Goal: Check status: Check status

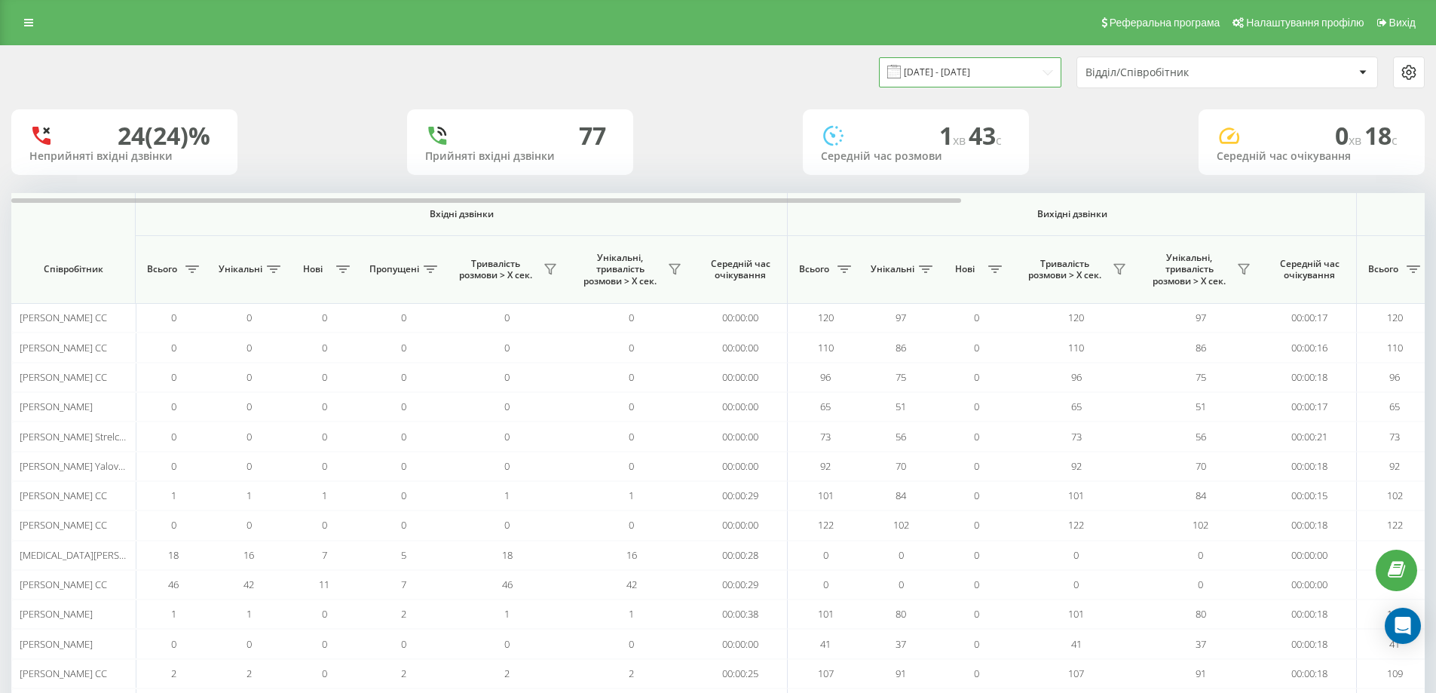
click at [950, 65] on input "20.08.2025 - 20.08.2025" at bounding box center [970, 71] width 182 height 29
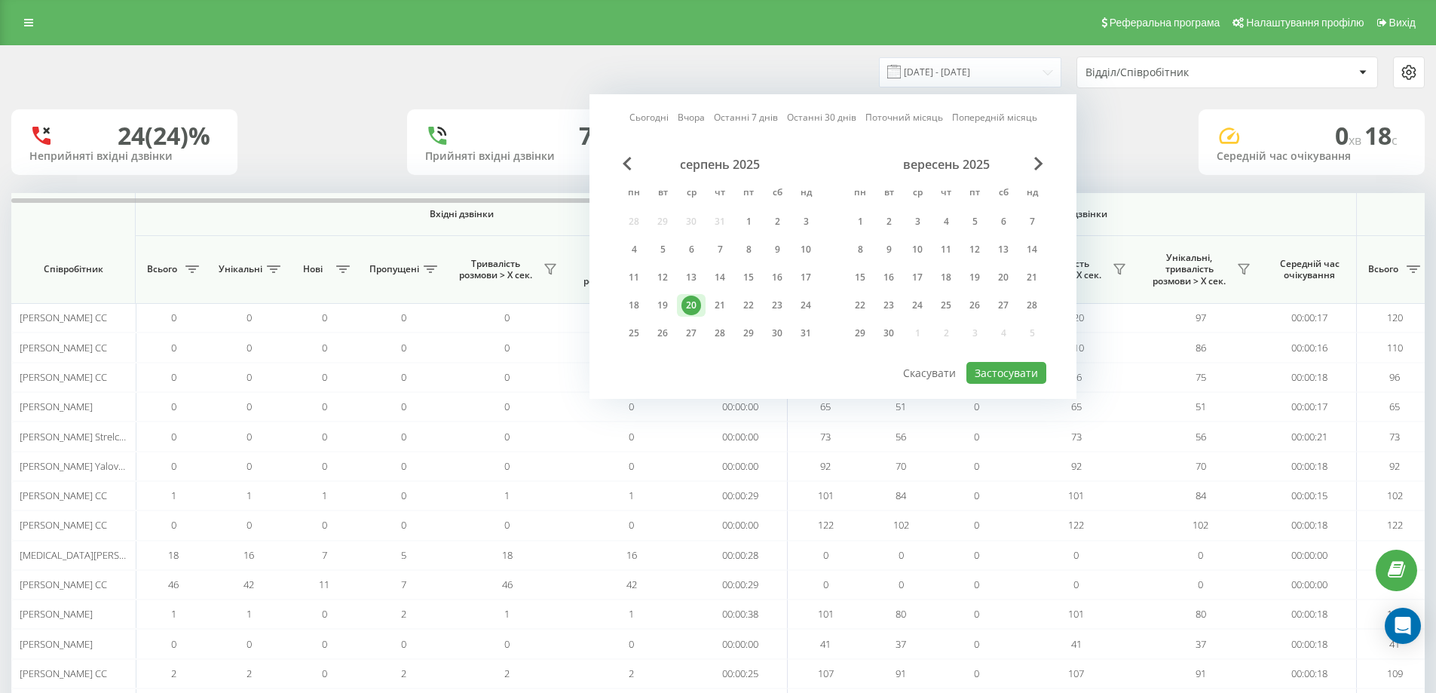
click at [652, 114] on link "Сьогодні" at bounding box center [648, 117] width 39 height 14
click at [986, 364] on button "Застосувати" at bounding box center [1006, 373] width 80 height 22
type input "21.08.2025 - 21.08.2025"
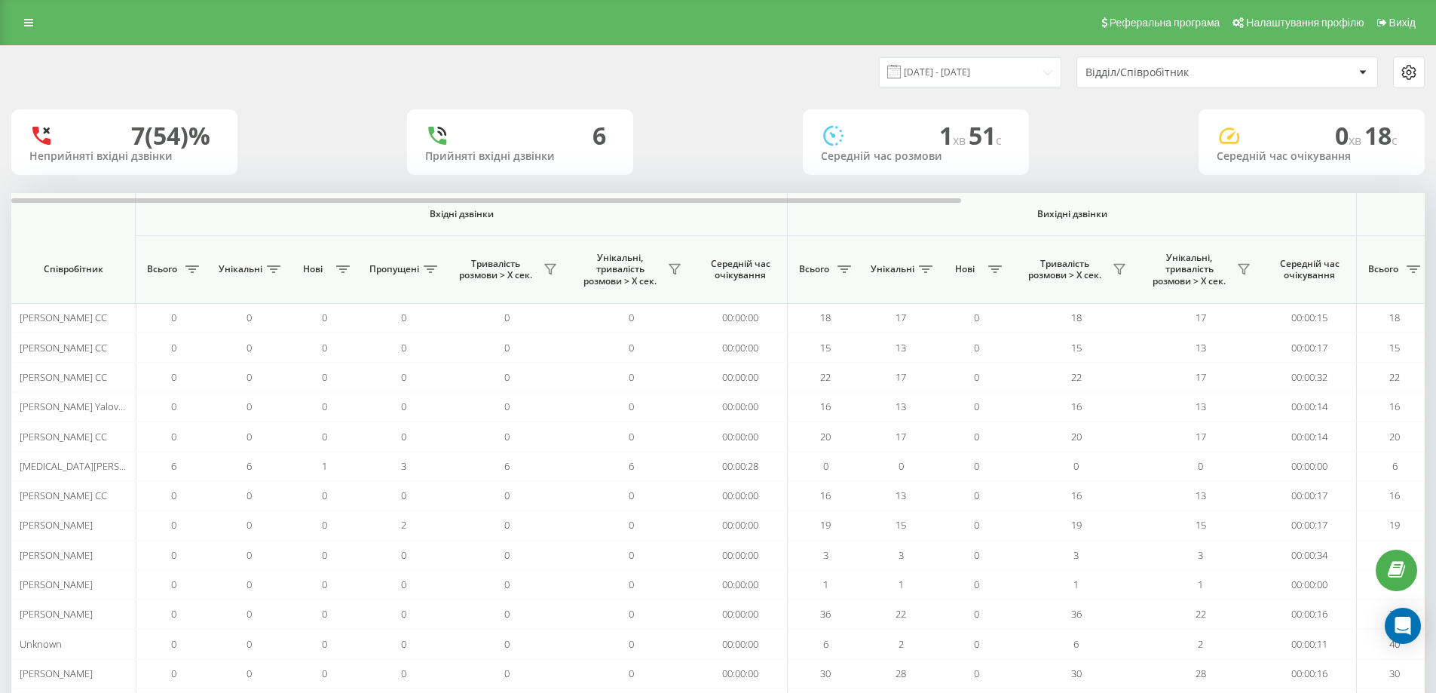
click at [1158, 78] on div "Відділ/Співробітник" at bounding box center [1175, 72] width 180 height 13
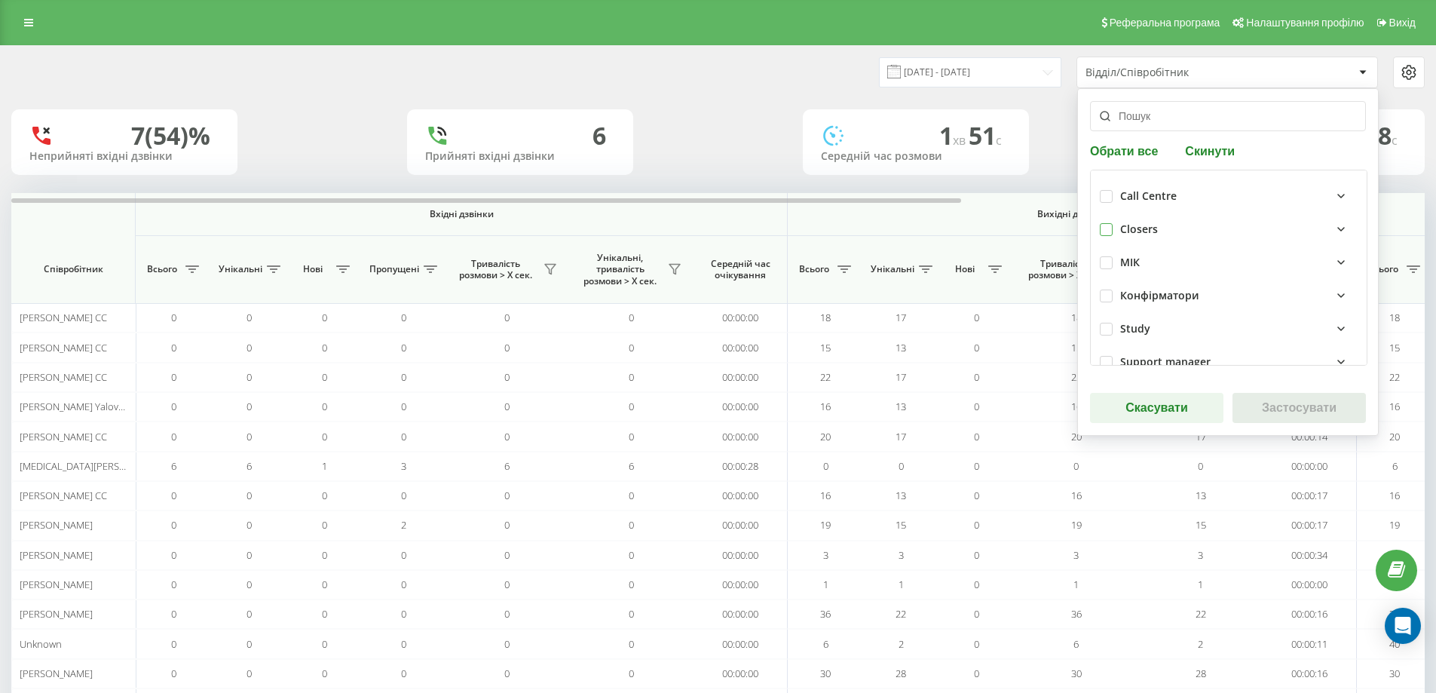
click at [1105, 223] on label at bounding box center [1106, 223] width 13 height 0
checkbox input "true"
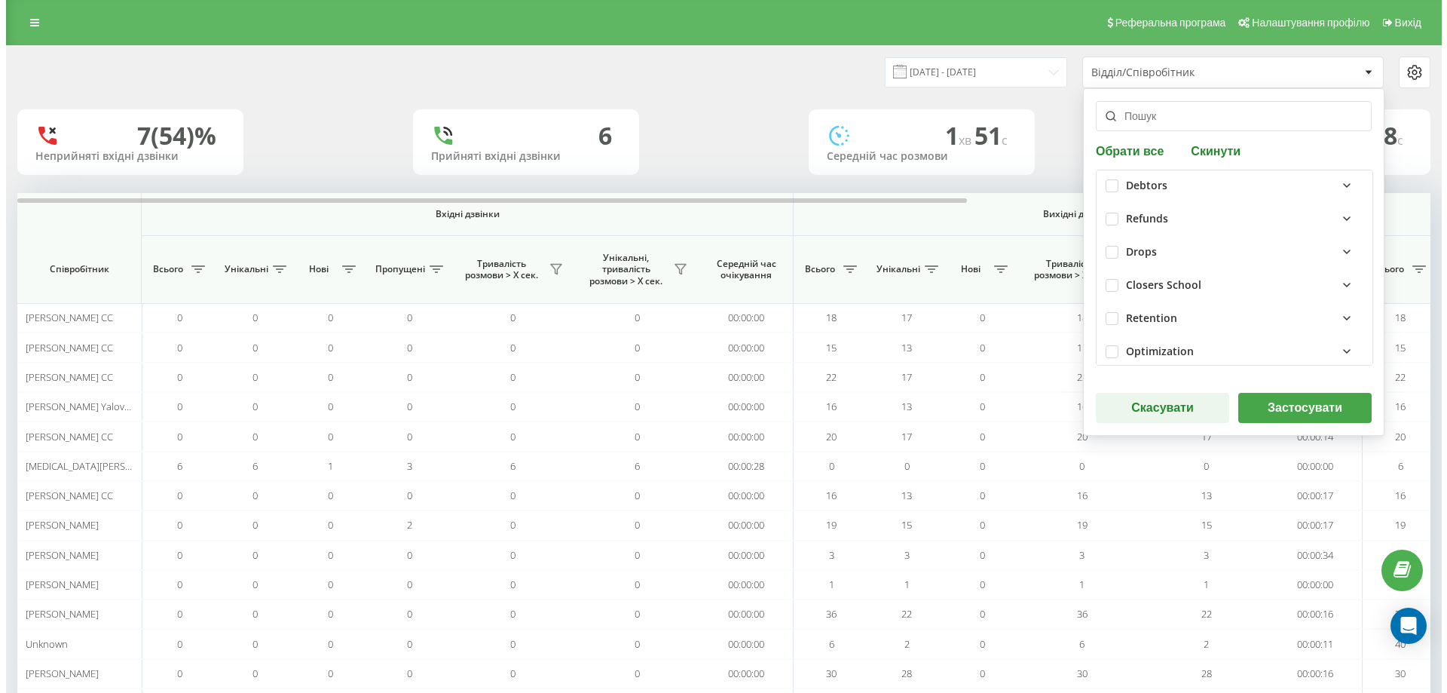
scroll to position [387, 0]
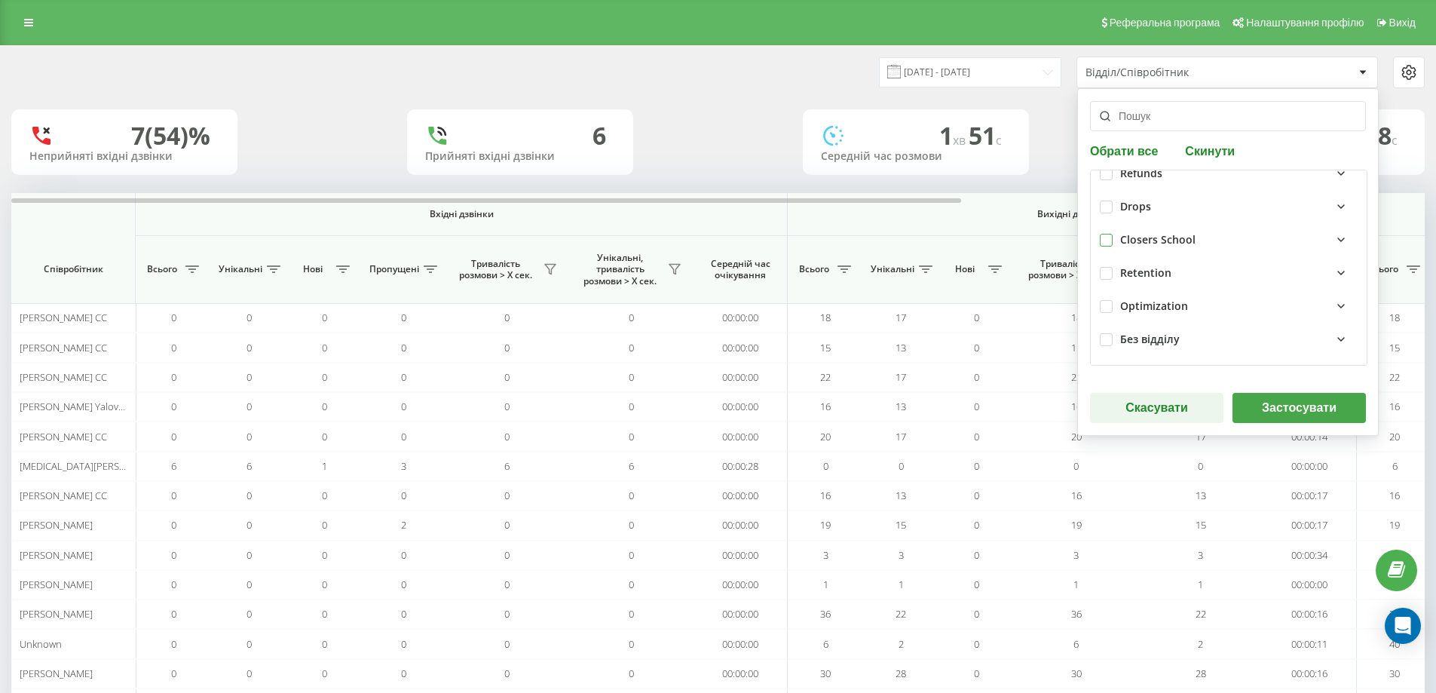
click at [1100, 234] on label at bounding box center [1106, 234] width 13 height 0
checkbox input "true"
click at [1255, 390] on div "Обрати все Скинути Call Centre Closers МІК Конфірматори Study Support manager А…" at bounding box center [1227, 261] width 301 height 347
click at [1271, 411] on button "Застосувати" at bounding box center [1298, 408] width 133 height 30
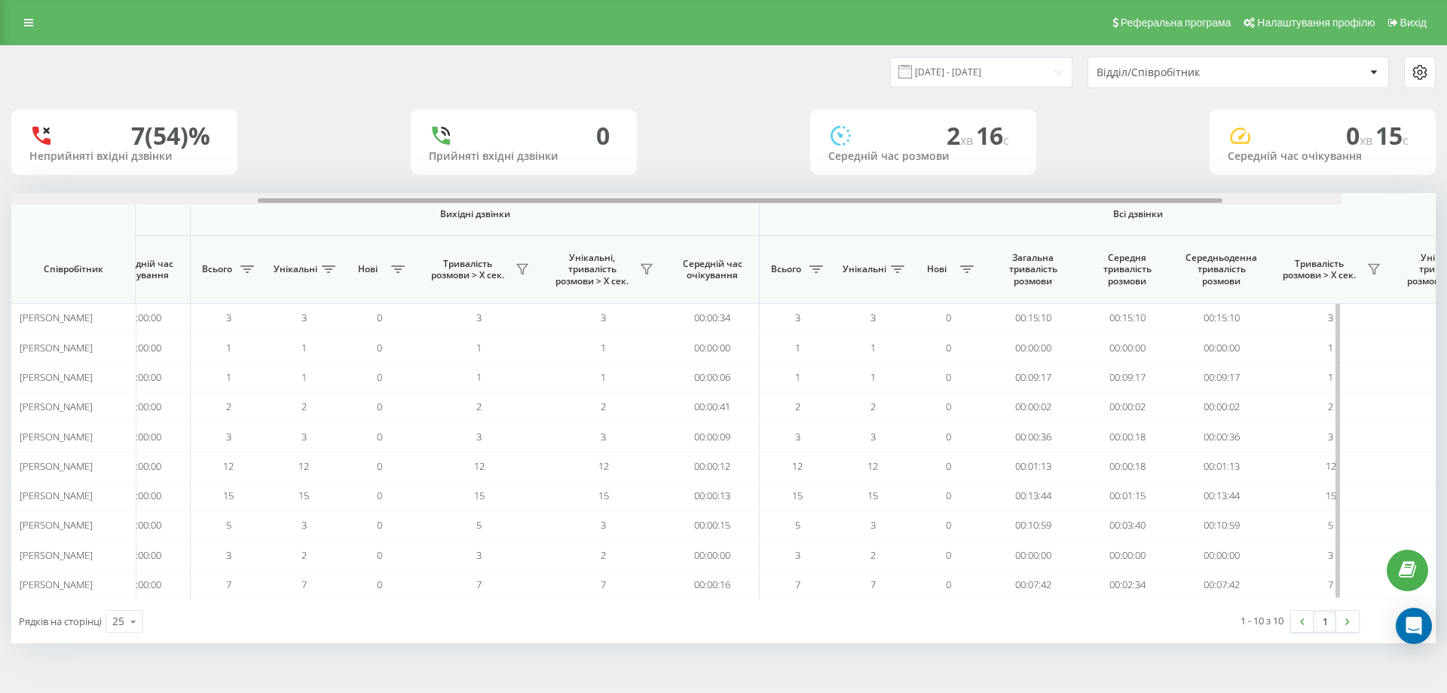
scroll to position [0, 678]
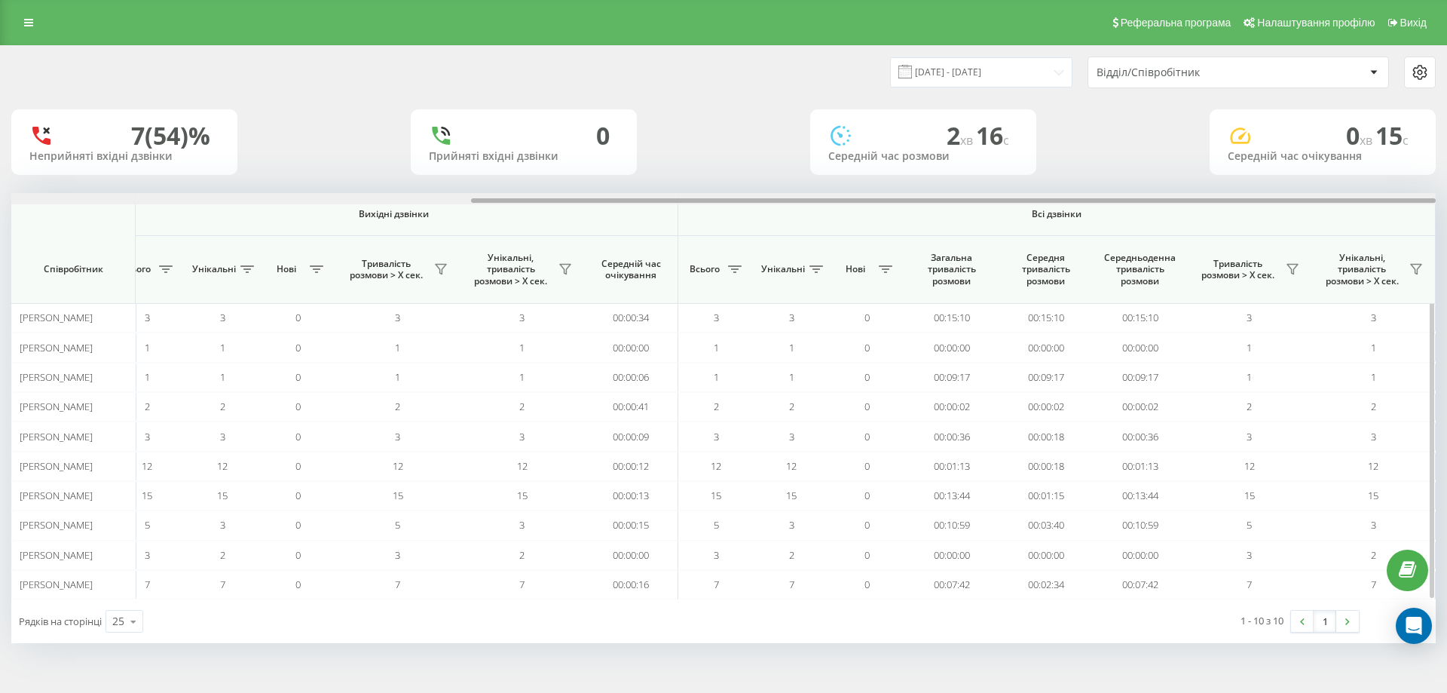
drag, startPoint x: 452, startPoint y: 200, endPoint x: 1056, endPoint y: 258, distance: 606.4
click at [1056, 258] on div "Вхідні дзвінки Вихідні дзвінки Всі дзвінки Співробітник Всього Унікальні Нові П…" at bounding box center [723, 396] width 1425 height 406
click at [739, 271] on icon at bounding box center [735, 269] width 14 height 8
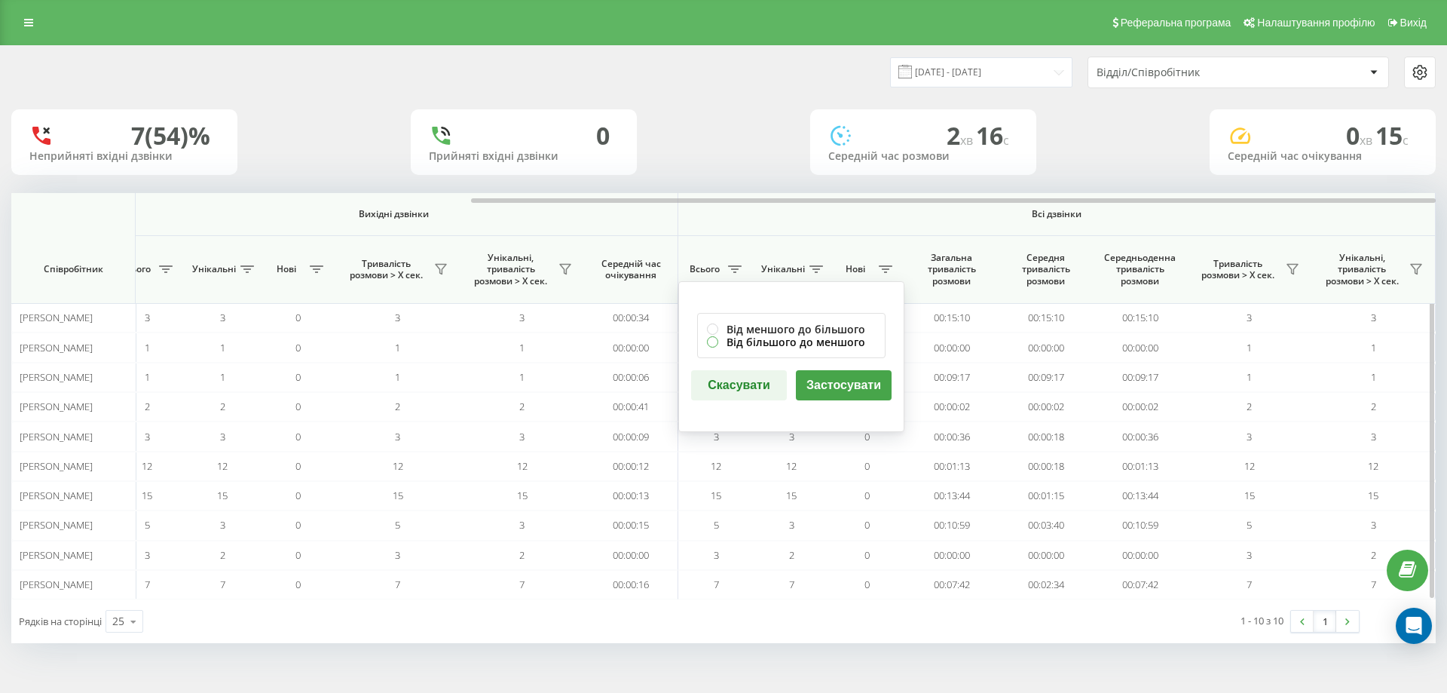
click at [756, 347] on label "Від більшого до меншого" at bounding box center [791, 341] width 169 height 13
radio input "true"
click at [836, 389] on button "Застосувати" at bounding box center [844, 385] width 96 height 30
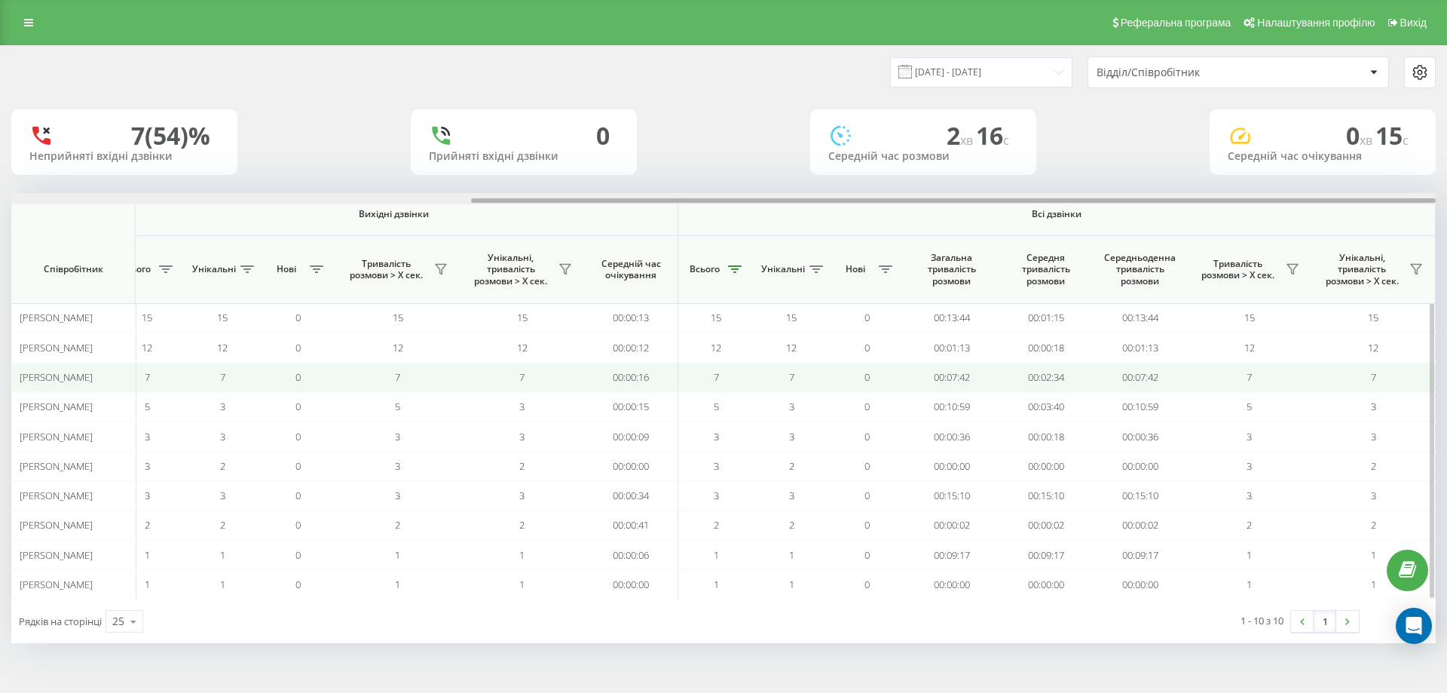
drag, startPoint x: 663, startPoint y: 200, endPoint x: 1021, endPoint y: 373, distance: 397.1
click at [1129, 229] on div "Вхідні дзвінки Вихідні дзвінки Всі дзвінки Співробітник Всього Унікальні Нові П…" at bounding box center [723, 396] width 1425 height 406
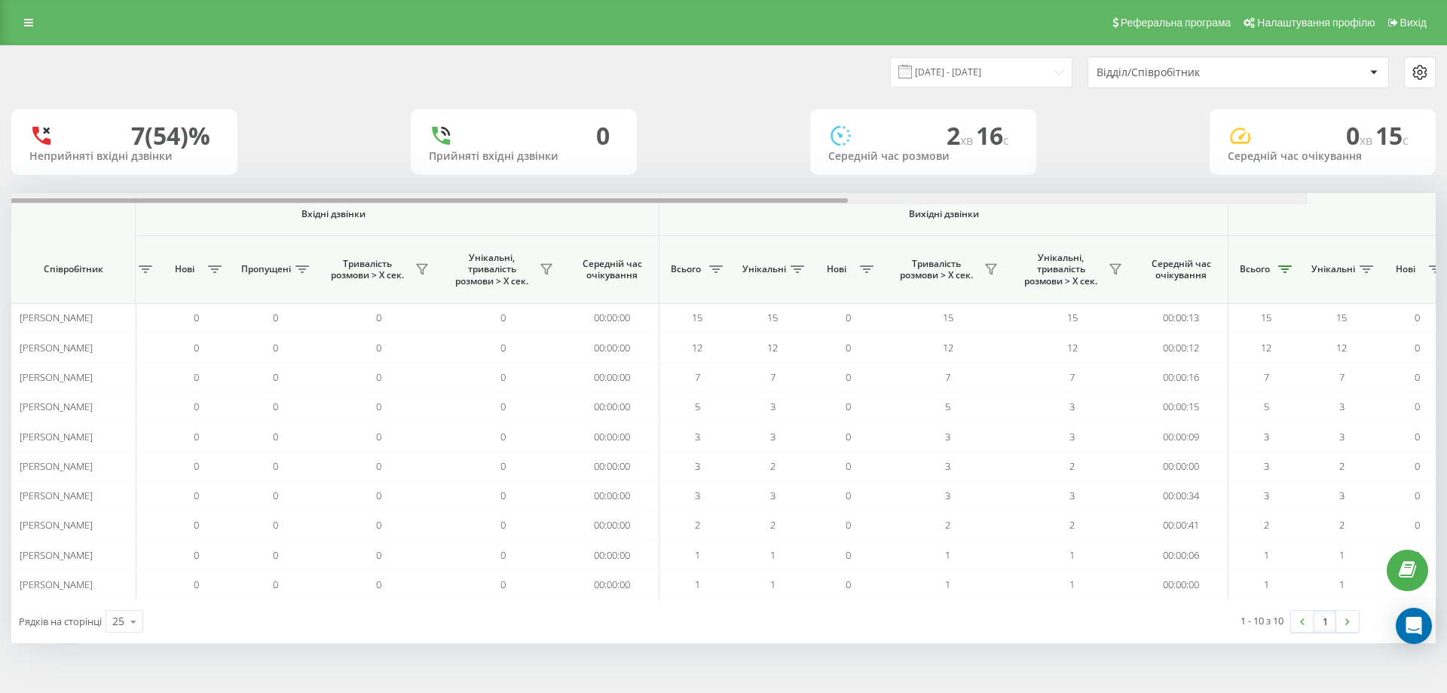
scroll to position [0, 0]
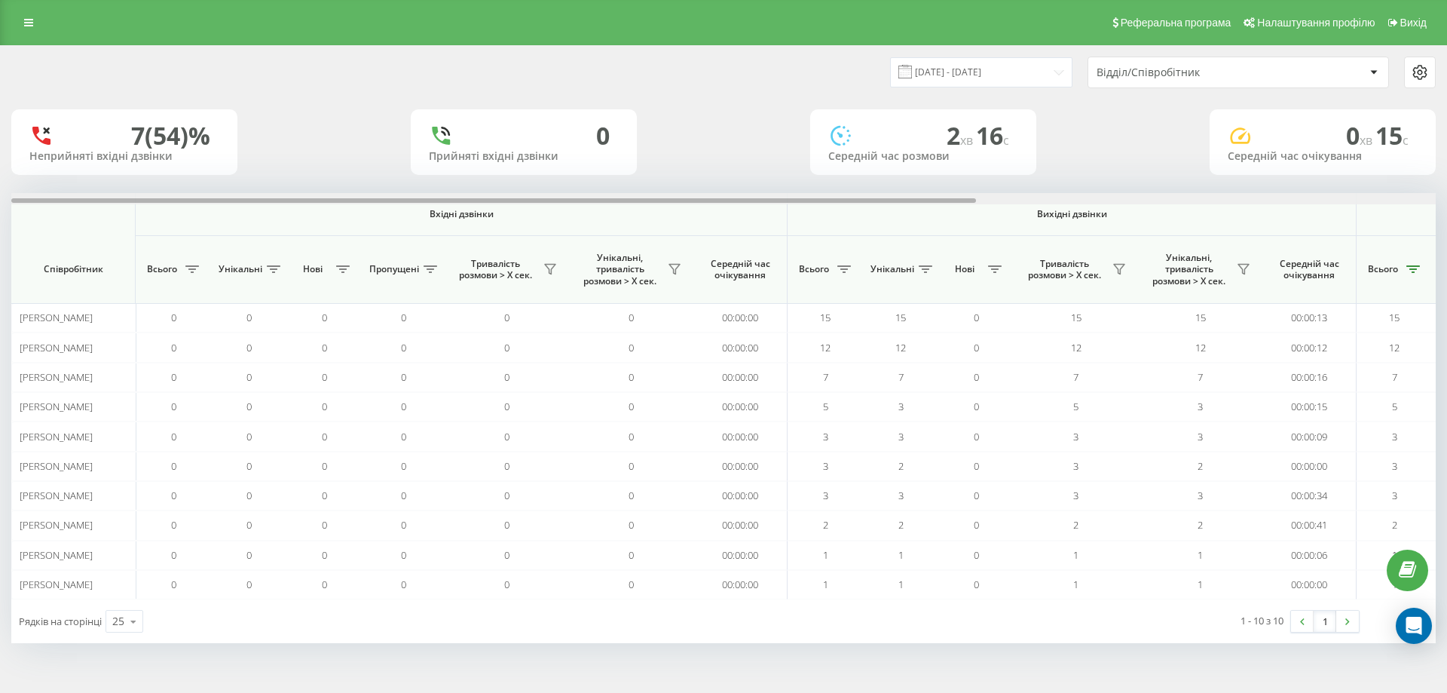
drag, startPoint x: 1001, startPoint y: 202, endPoint x: 494, endPoint y: 185, distance: 507.5
click at [438, 192] on div "21.08.2025 - 21.08.2025 Відділ/Співробітник 7 (54)% Неприйняті вхідні дзвінки 0…" at bounding box center [723, 344] width 1425 height 597
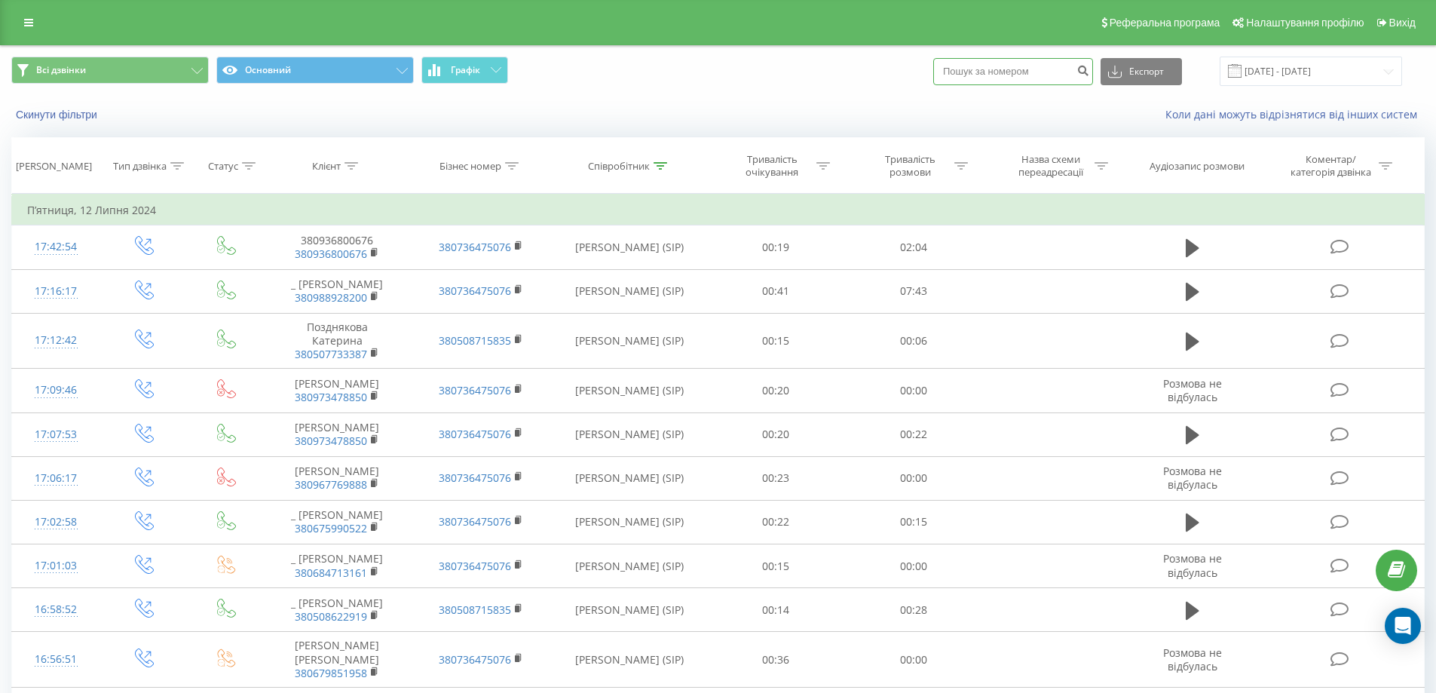
click at [1043, 69] on input at bounding box center [1013, 71] width 160 height 27
paste input "380957139161"
type input "380957139161"
click at [1089, 73] on icon "submit" at bounding box center [1082, 68] width 13 height 9
click at [965, 66] on input at bounding box center [1013, 71] width 160 height 27
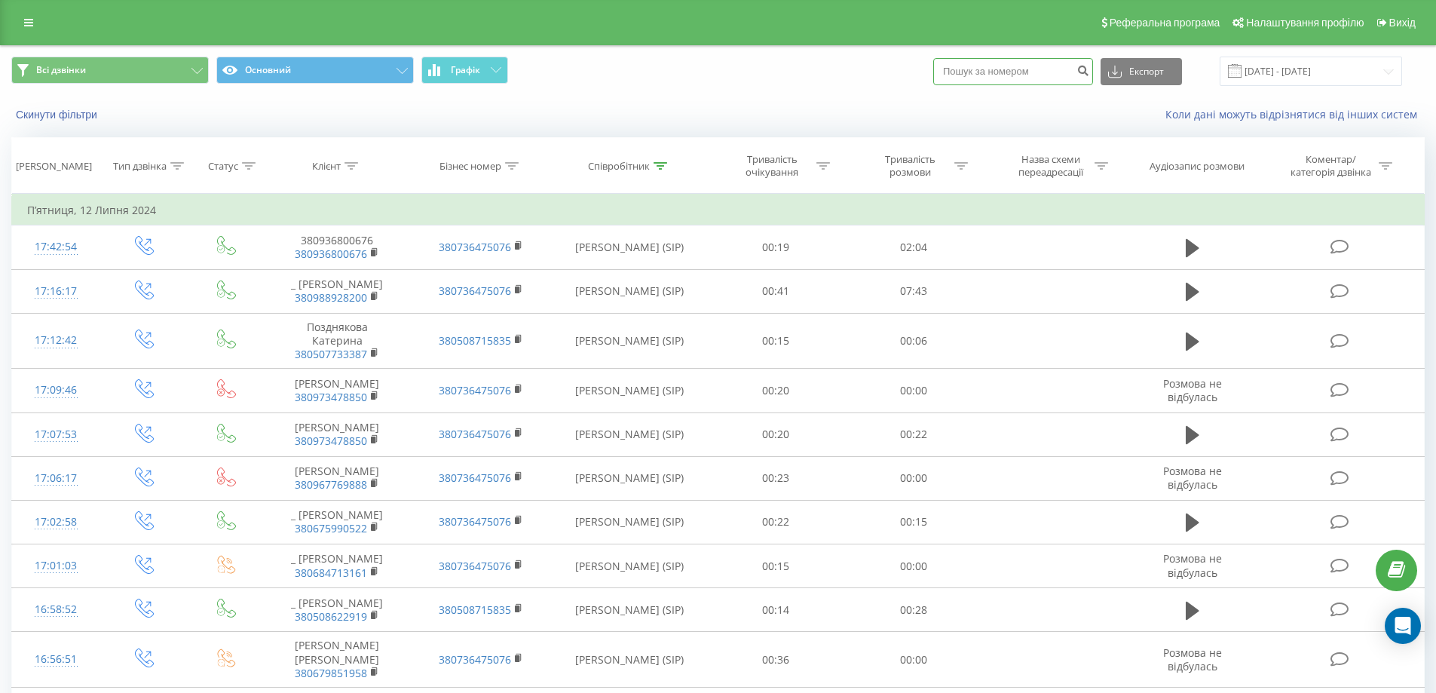
paste input "380732071447"
type input "380732071447"
click at [1089, 71] on icon "submit" at bounding box center [1082, 68] width 13 height 9
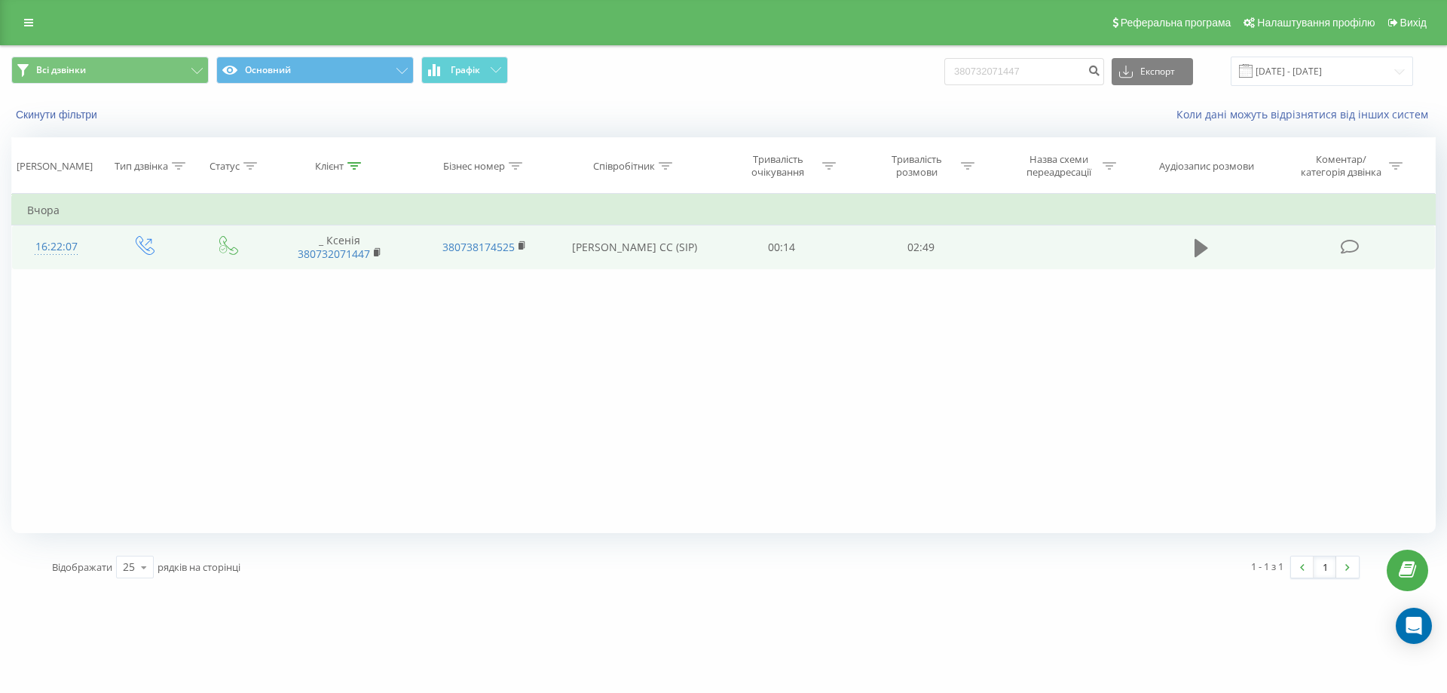
click at [1198, 243] on icon at bounding box center [1202, 248] width 14 height 18
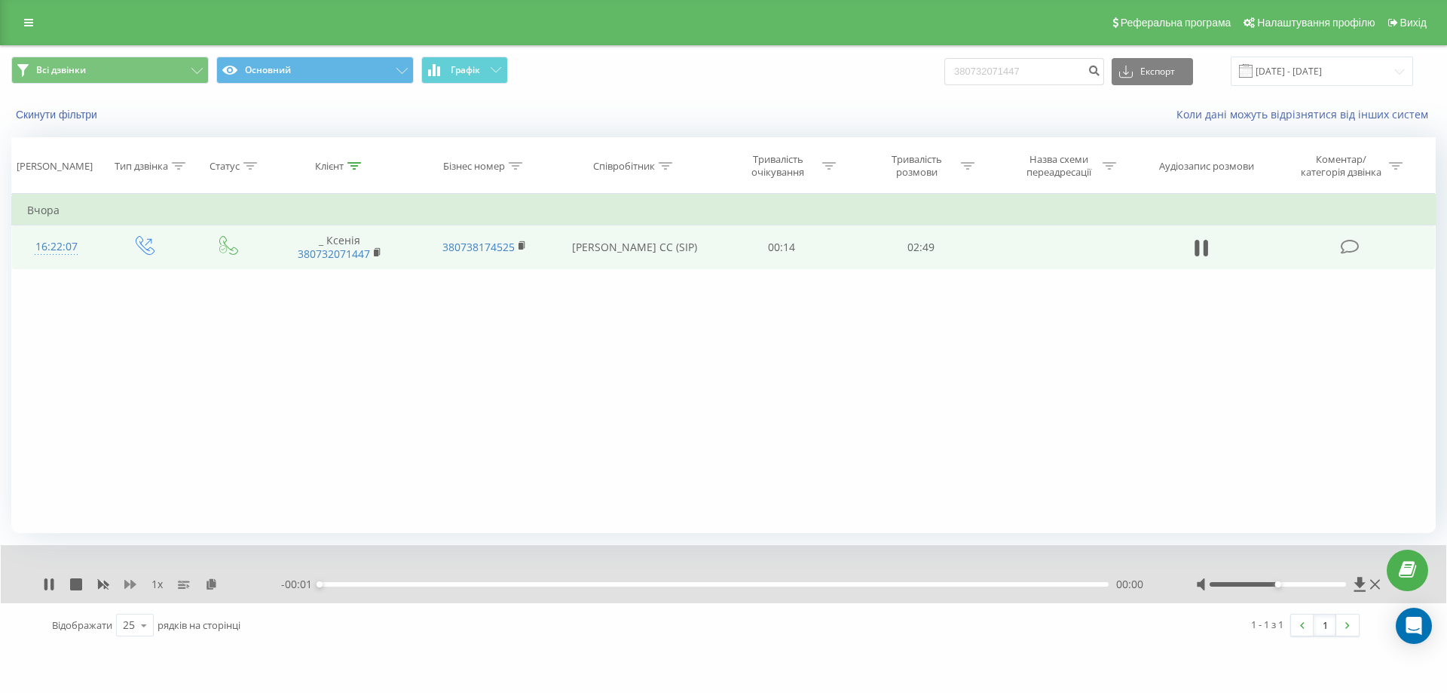
click at [129, 587] on icon at bounding box center [130, 584] width 12 height 12
click at [332, 583] on div "00:01" at bounding box center [714, 584] width 789 height 5
click at [344, 585] on div "00:05" at bounding box center [714, 584] width 789 height 5
drag, startPoint x: 1290, startPoint y: 583, endPoint x: 1320, endPoint y: 587, distance: 30.5
click at [1320, 586] on div at bounding box center [1278, 584] width 137 height 5
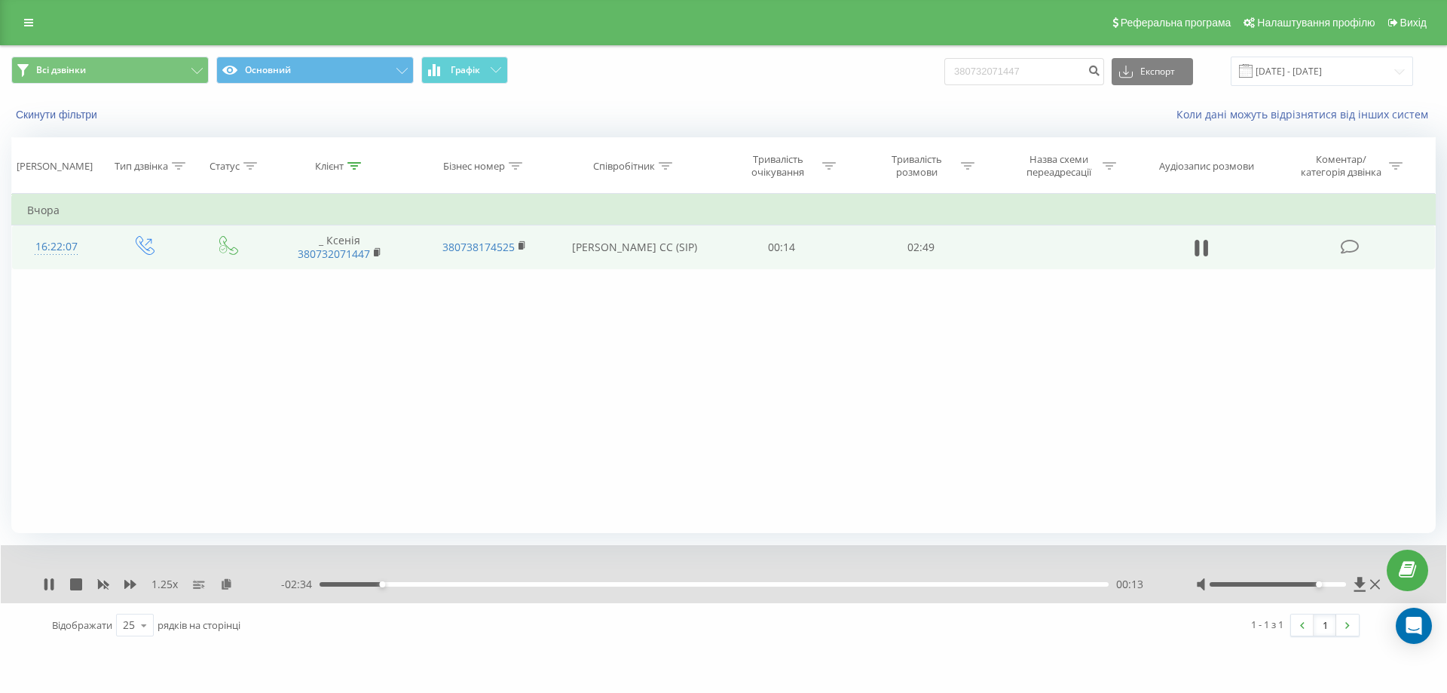
drag, startPoint x: 1327, startPoint y: 584, endPoint x: 1369, endPoint y: 587, distance: 42.3
click at [1369, 587] on div at bounding box center [1290, 584] width 188 height 15
click at [416, 584] on div "00:20" at bounding box center [714, 584] width 789 height 5
click at [607, 580] on div "- 01:55 00:52 00:52" at bounding box center [719, 584] width 877 height 15
click at [608, 583] on div "01:01" at bounding box center [714, 584] width 789 height 5
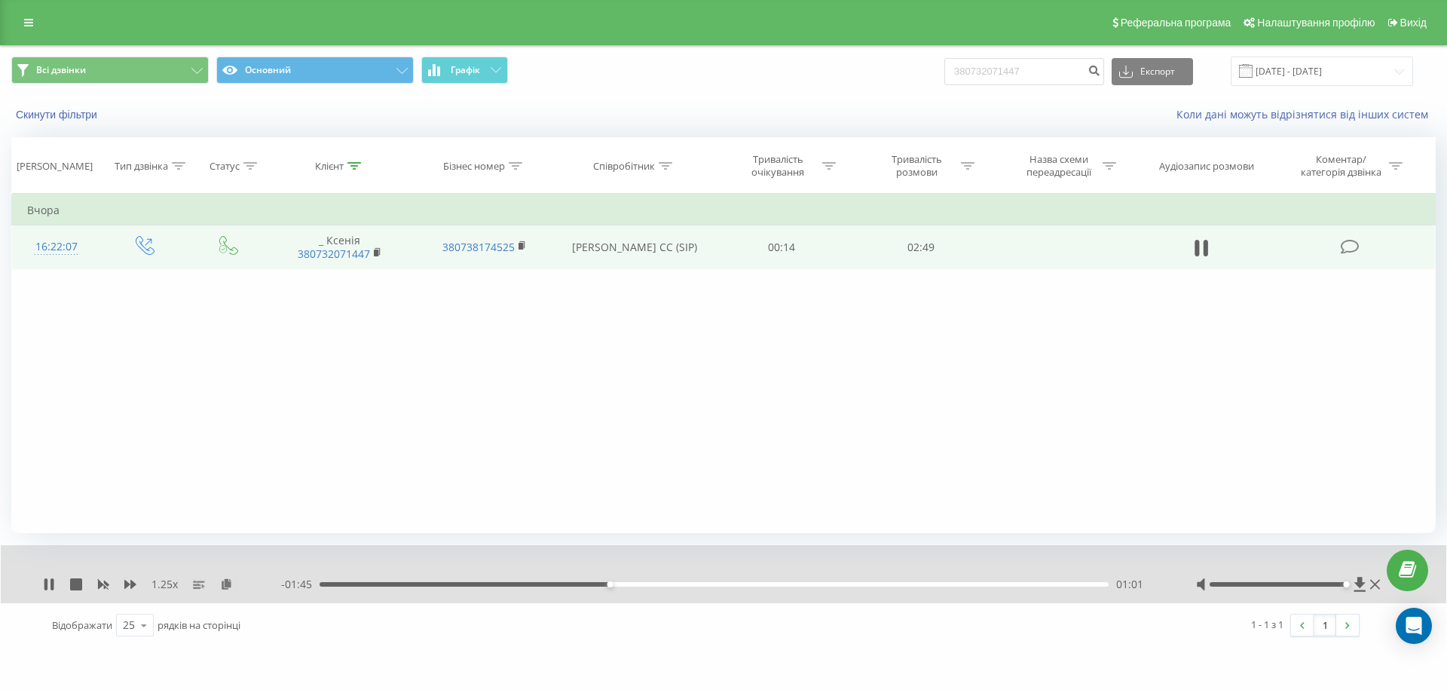
click at [635, 586] on div "01:01" at bounding box center [714, 584] width 789 height 5
click at [660, 586] on div "01:12" at bounding box center [714, 584] width 789 height 5
click at [971, 582] on div "02:11" at bounding box center [714, 584] width 789 height 5
click at [1000, 586] on div "02:18" at bounding box center [714, 584] width 789 height 5
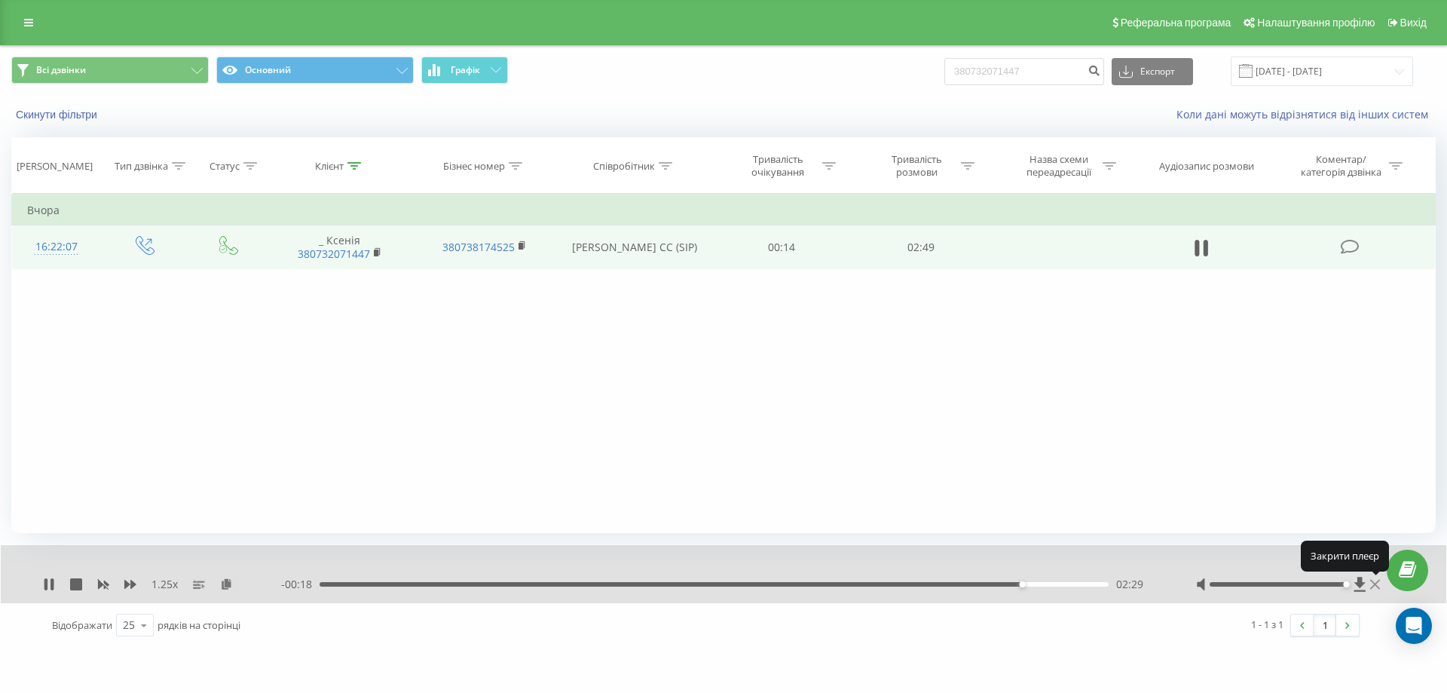
click at [1377, 586] on icon at bounding box center [1375, 585] width 10 height 10
click at [1377, 586] on div "1.25 x - 00:18 02:29 02:29 Відображати 25 10 25 50 100 рядків на сторінці 1 - 1…" at bounding box center [723, 596] width 1425 height 102
